Goal: Information Seeking & Learning: Learn about a topic

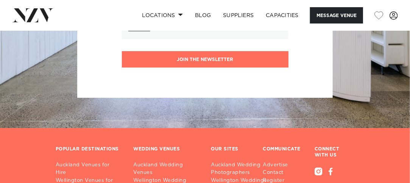
scroll to position [1693, 0]
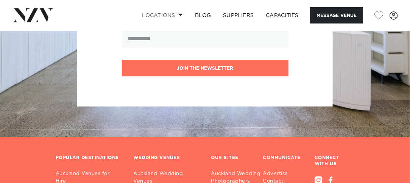
click at [180, 14] on span at bounding box center [180, 14] width 5 height 3
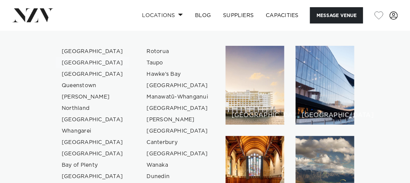
click at [84, 64] on link "[GEOGRAPHIC_DATA]" at bounding box center [93, 62] width 74 height 11
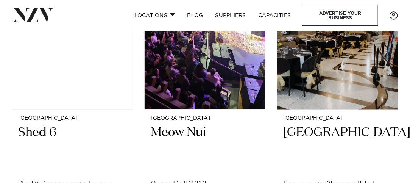
scroll to position [2316, 0]
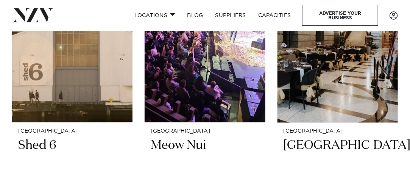
click at [197, 93] on img at bounding box center [205, 42] width 120 height 162
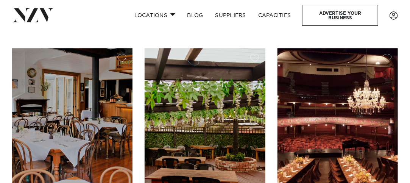
scroll to position [3516, 0]
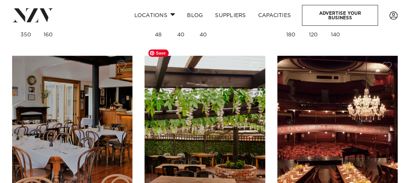
click at [219, 78] on img at bounding box center [205, 137] width 120 height 162
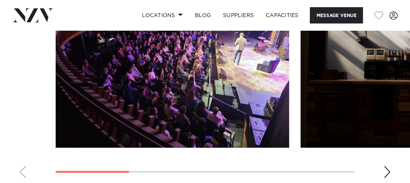
scroll to position [769, 0]
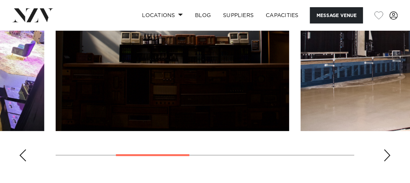
scroll to position [811, 0]
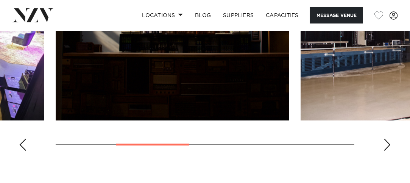
click at [388, 138] on div "Next slide" at bounding box center [387, 144] width 8 height 12
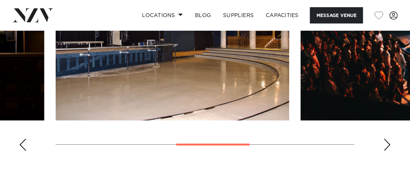
click at [388, 138] on div "Next slide" at bounding box center [387, 144] width 8 height 12
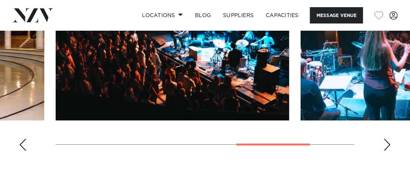
click at [388, 138] on div "Next slide" at bounding box center [387, 144] width 8 height 12
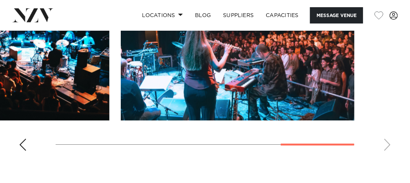
click at [388, 91] on swiper-container at bounding box center [205, 53] width 410 height 208
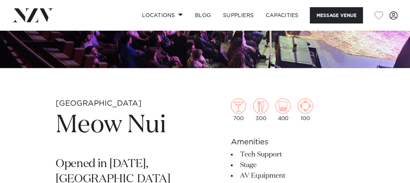
scroll to position [0, 0]
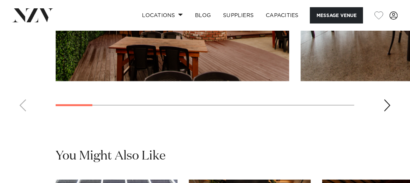
scroll to position [739, 0]
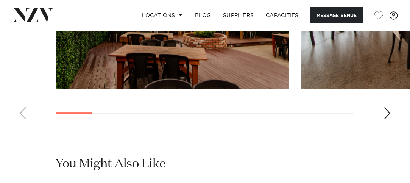
click at [382, 102] on swiper-container at bounding box center [205, 22] width 410 height 208
click at [386, 107] on div "Next slide" at bounding box center [387, 113] width 8 height 12
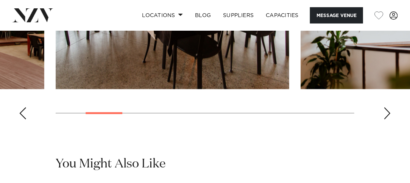
click at [386, 107] on div "Next slide" at bounding box center [387, 113] width 8 height 12
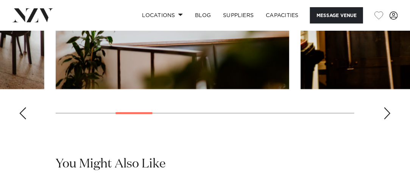
click at [386, 107] on div "Next slide" at bounding box center [387, 113] width 8 height 12
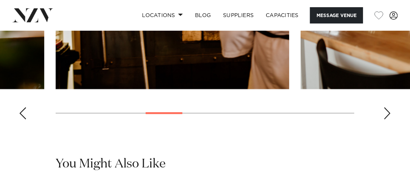
click at [386, 107] on div "Next slide" at bounding box center [387, 113] width 8 height 12
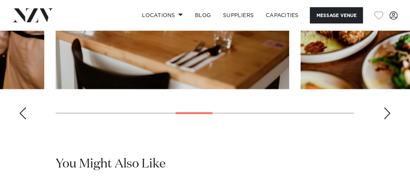
click at [386, 107] on div "Next slide" at bounding box center [387, 113] width 8 height 12
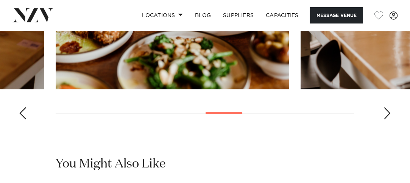
click at [386, 107] on div "Next slide" at bounding box center [387, 113] width 8 height 12
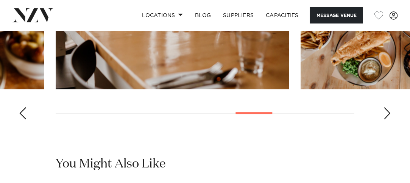
click at [386, 107] on div "Next slide" at bounding box center [387, 113] width 8 height 12
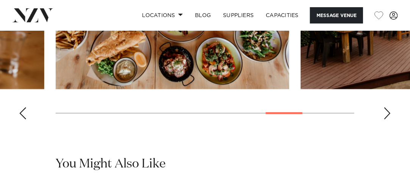
click at [386, 107] on div "Next slide" at bounding box center [387, 113] width 8 height 12
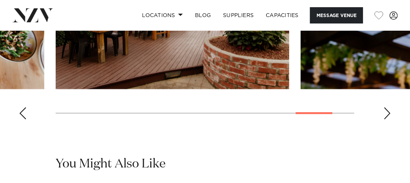
click at [386, 107] on div "Next slide" at bounding box center [387, 113] width 8 height 12
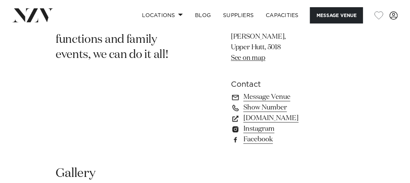
scroll to position [472, 0]
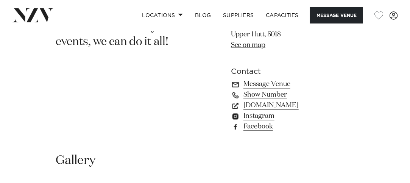
click at [303, 100] on link "toteandfurnace.co.nz" at bounding box center [292, 105] width 123 height 11
